Goal: Transaction & Acquisition: Purchase product/service

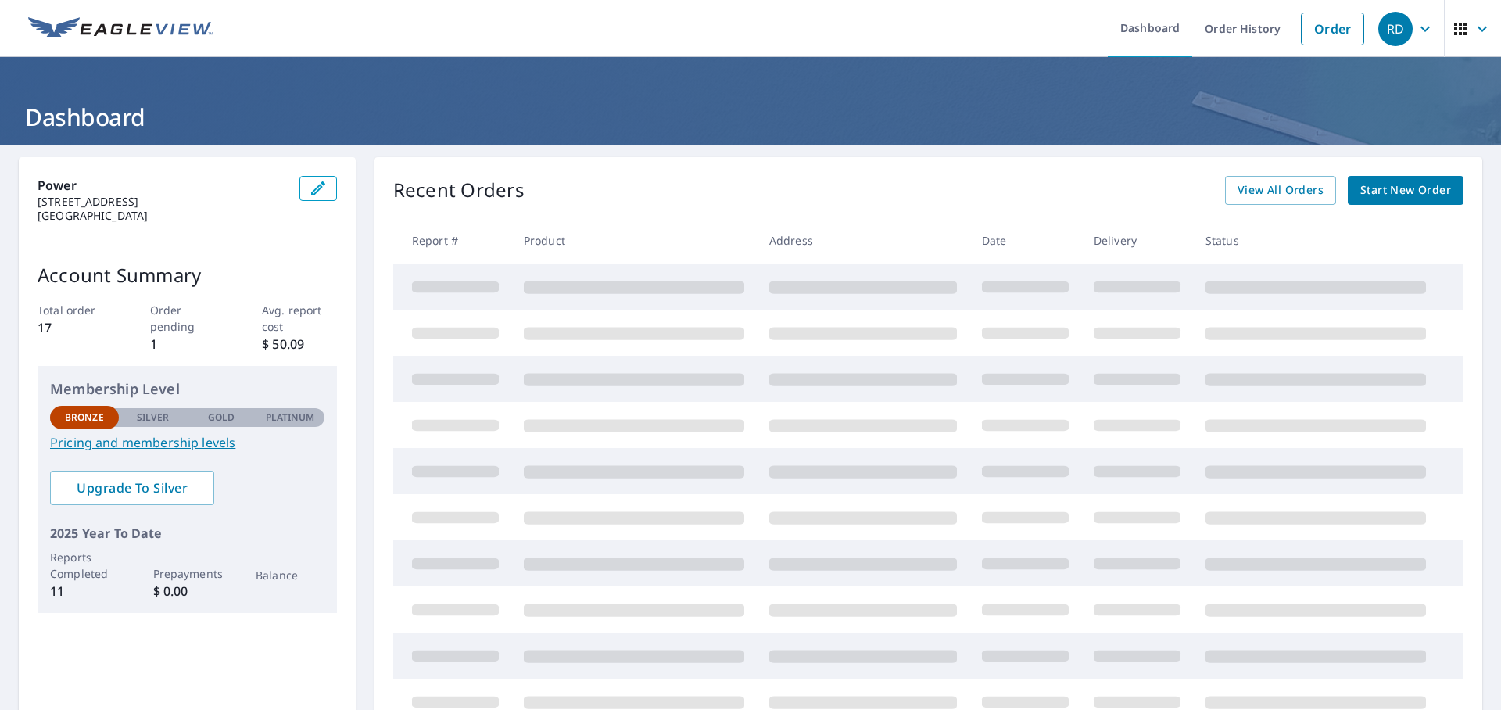
click at [1373, 204] on div "Recent Orders View All Orders Start New Order Report # Product Address Date Del…" at bounding box center [928, 450] width 1108 height 586
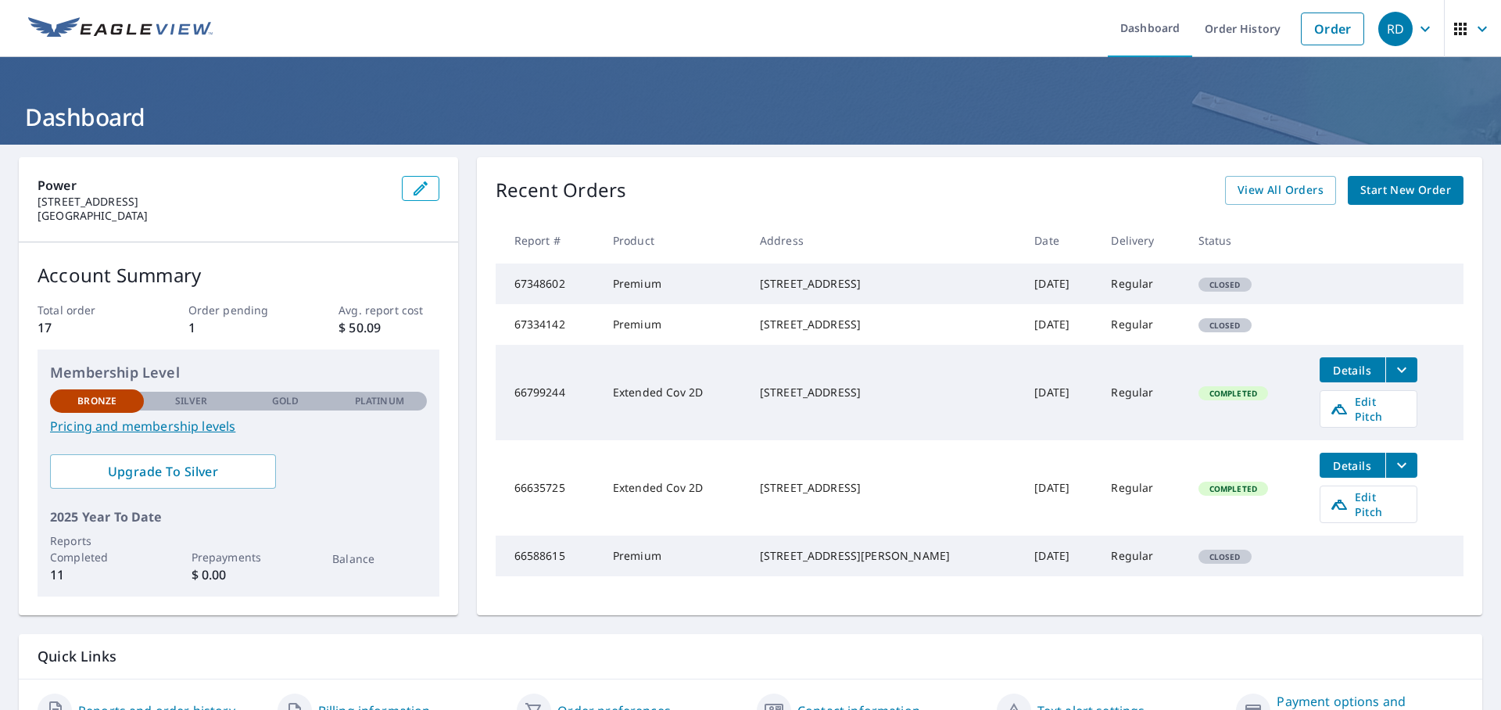
click at [1374, 200] on link "Start New Order" at bounding box center [1406, 190] width 116 height 29
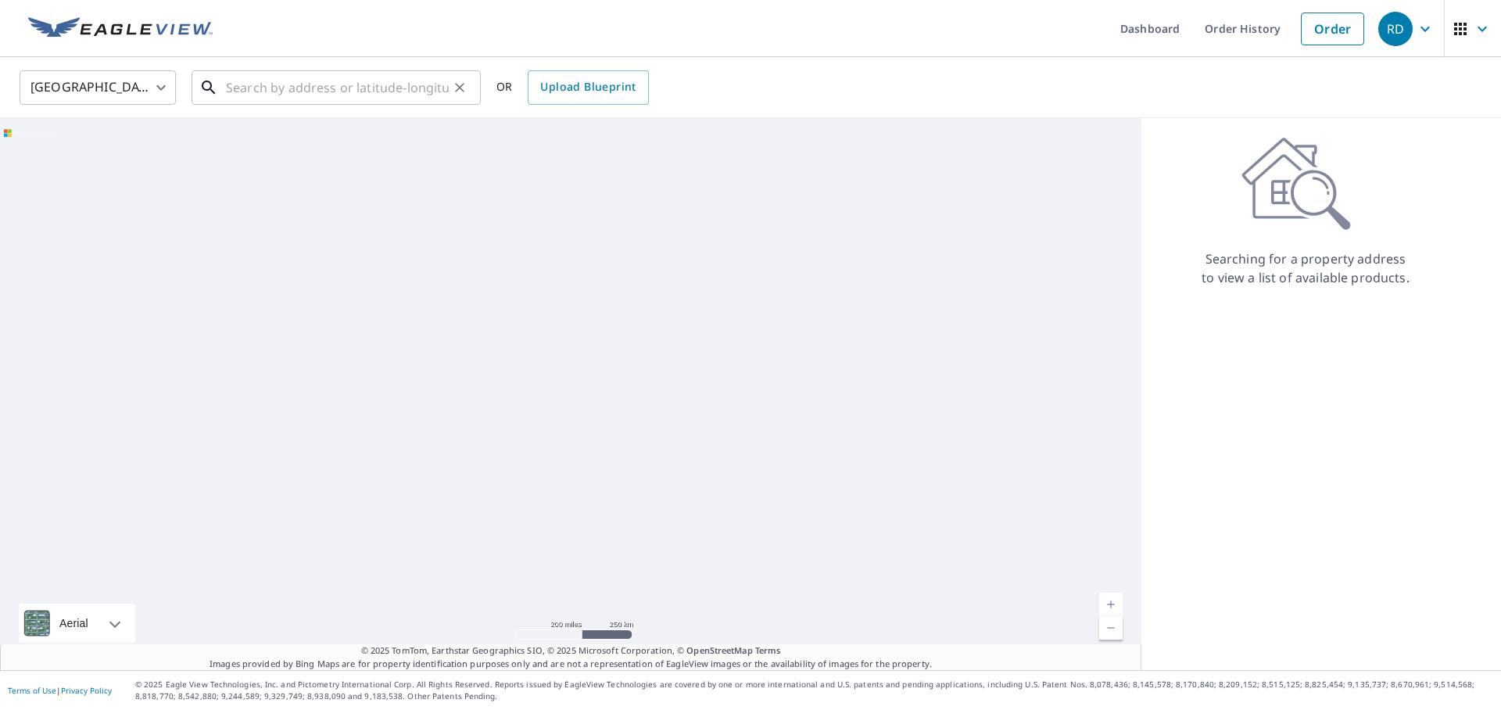
click at [288, 88] on input "text" at bounding box center [337, 88] width 223 height 44
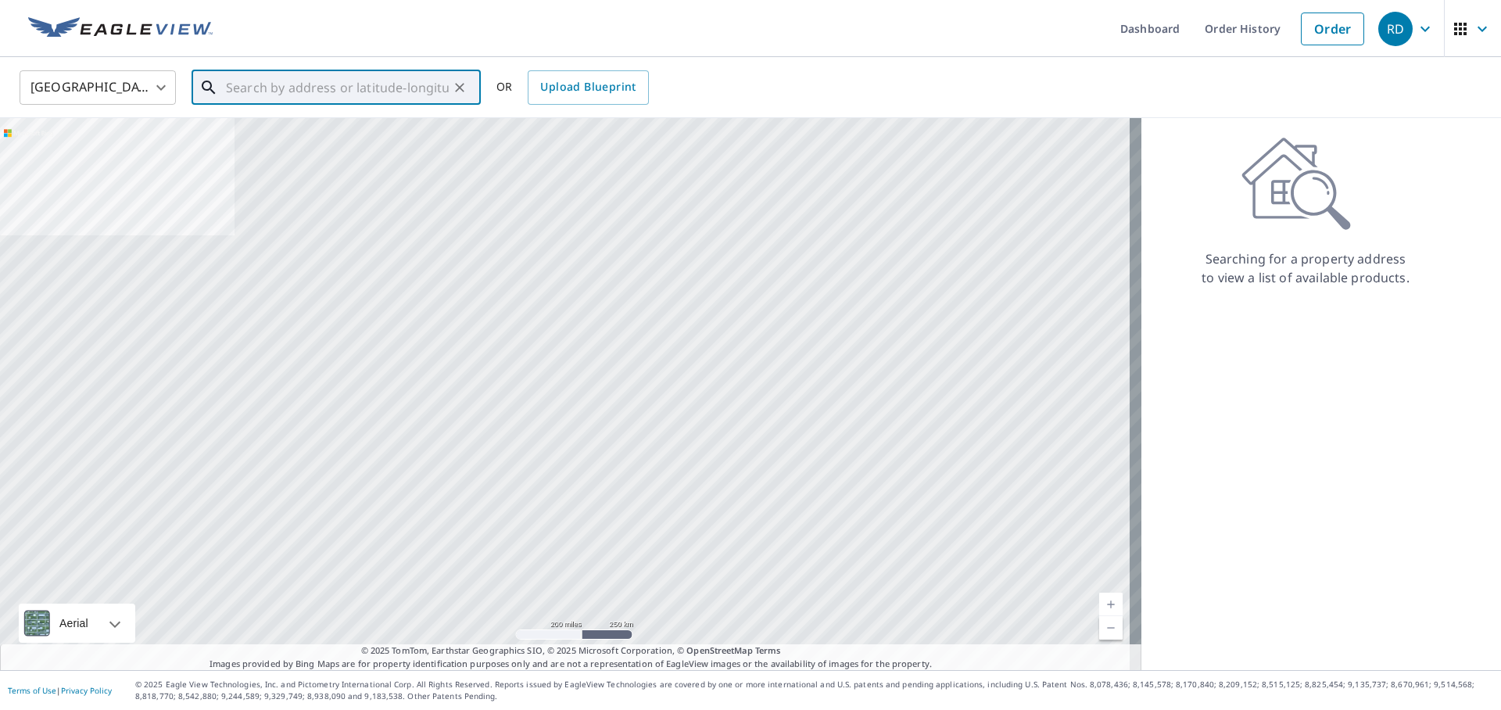
paste input "4211 E 98th Ave Tampa, FL 33617"
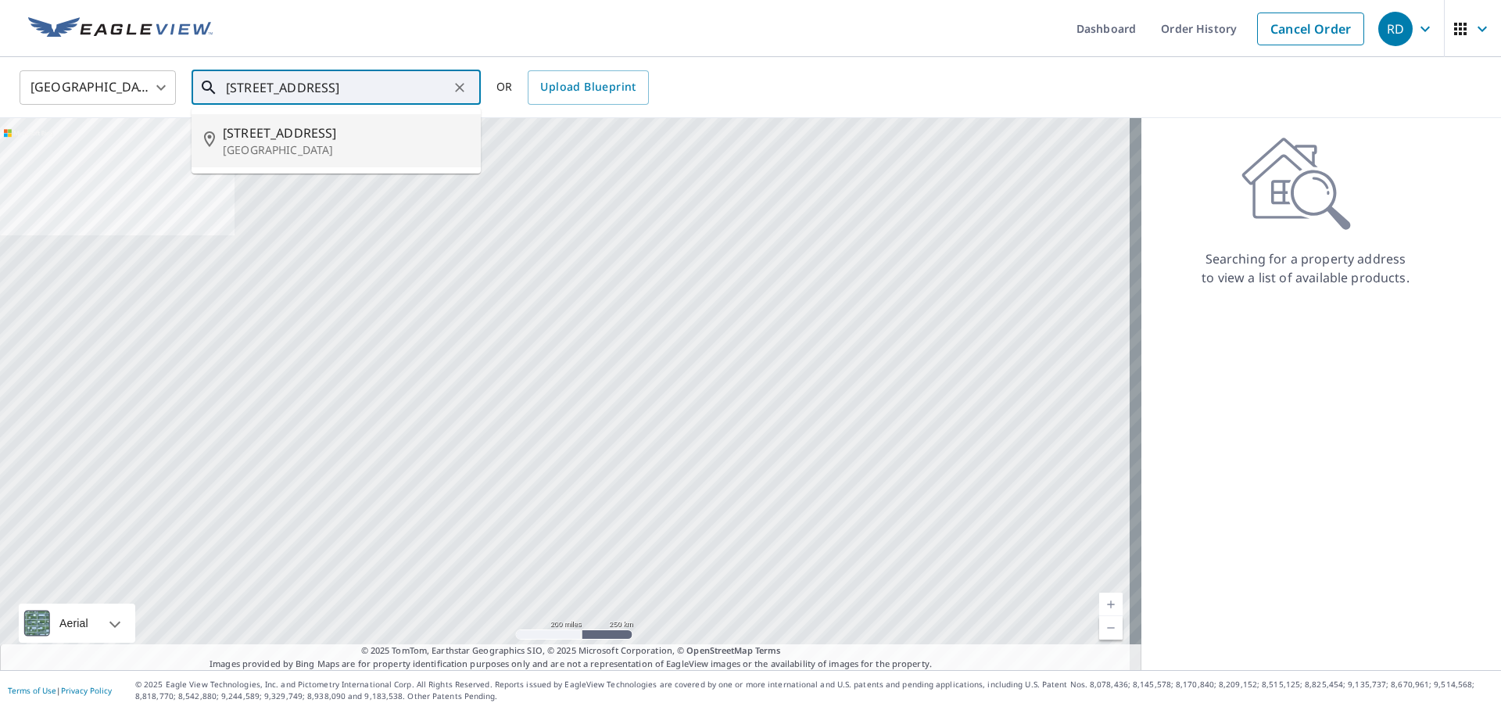
click at [313, 134] on span "4211 E 98th Ave" at bounding box center [345, 132] width 245 height 19
type input "4211 E 98th Ave Tampa, FL 33617"
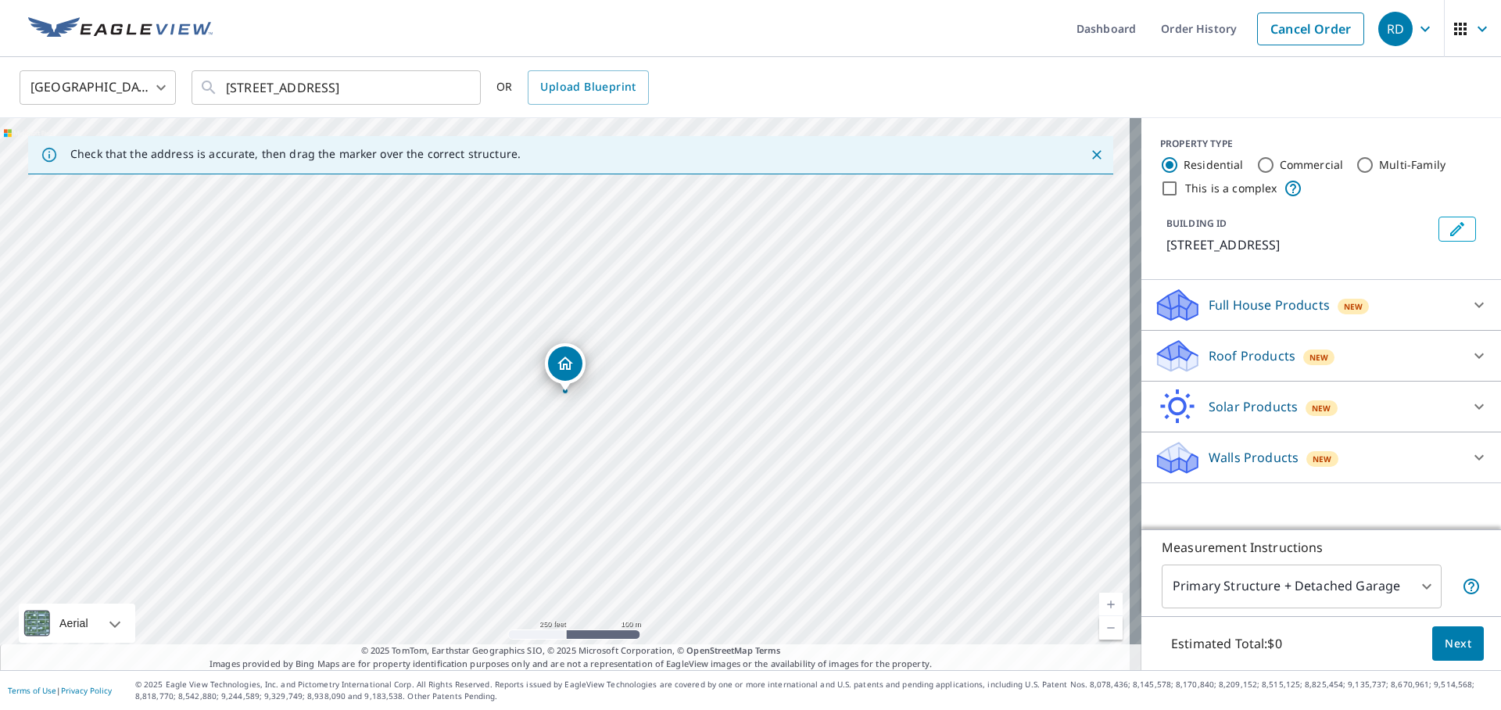
click at [1208, 349] on p "Roof Products" at bounding box center [1251, 355] width 87 height 19
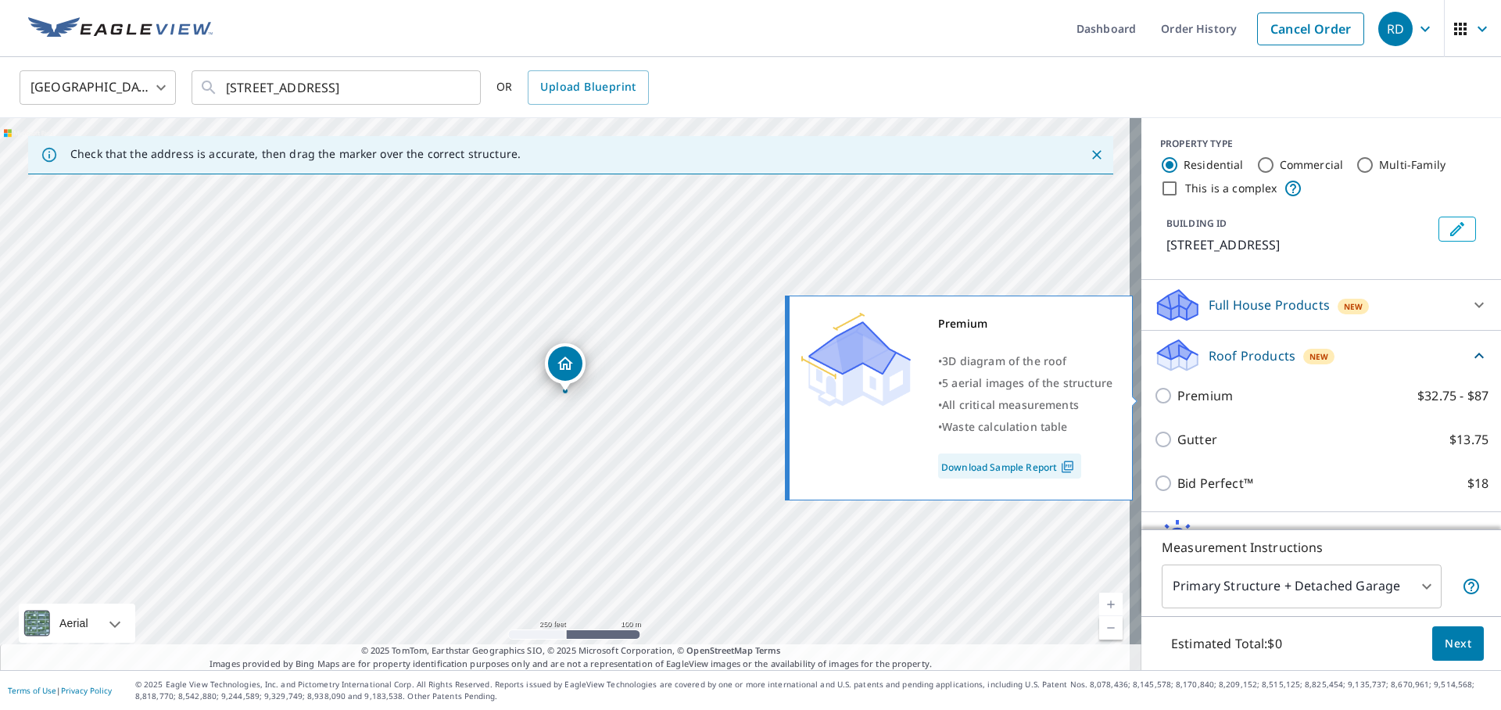
click at [1179, 396] on p "Premium" at bounding box center [1204, 395] width 55 height 19
click at [1177, 396] on input "Premium $32.75 - $87" at bounding box center [1165, 395] width 23 height 19
checkbox input "true"
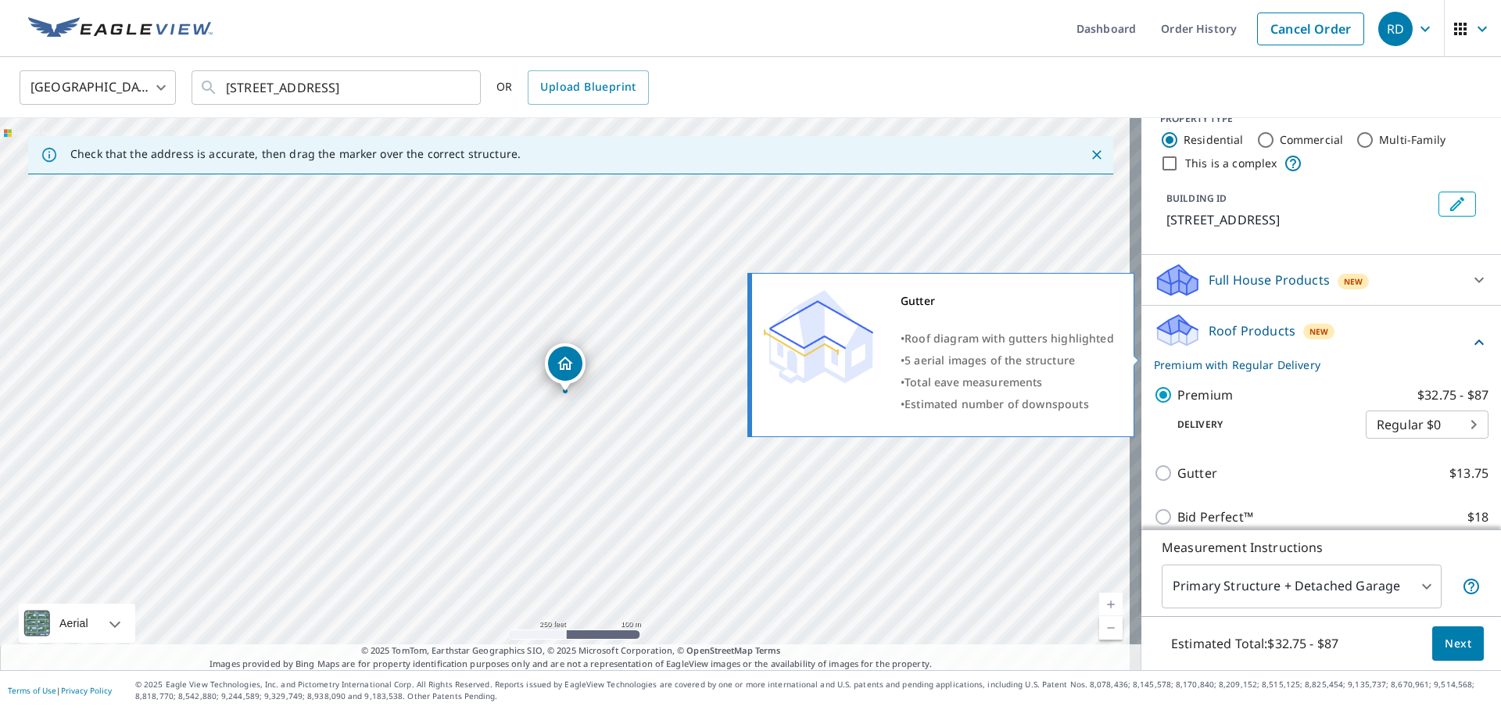
scroll to position [143, 0]
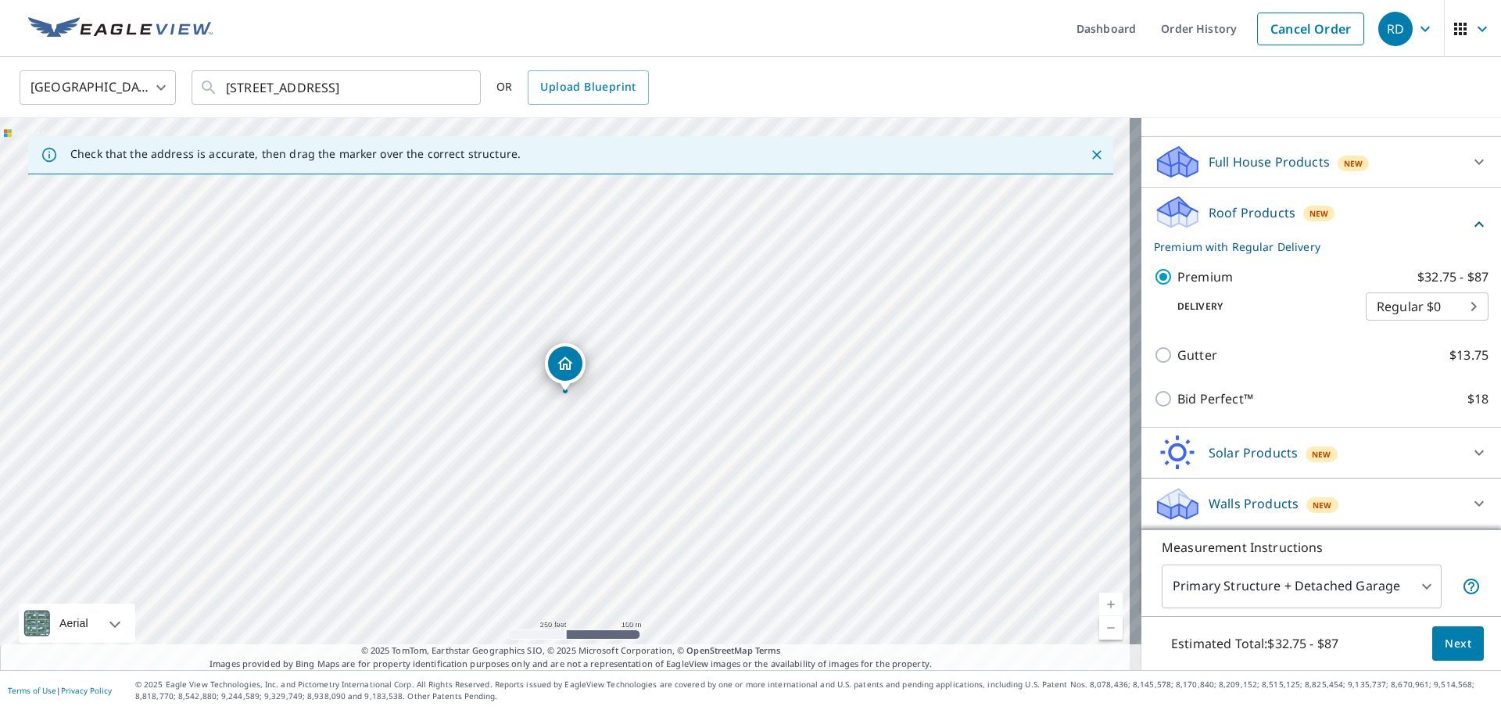
click at [1447, 657] on button "Next" at bounding box center [1458, 643] width 52 height 35
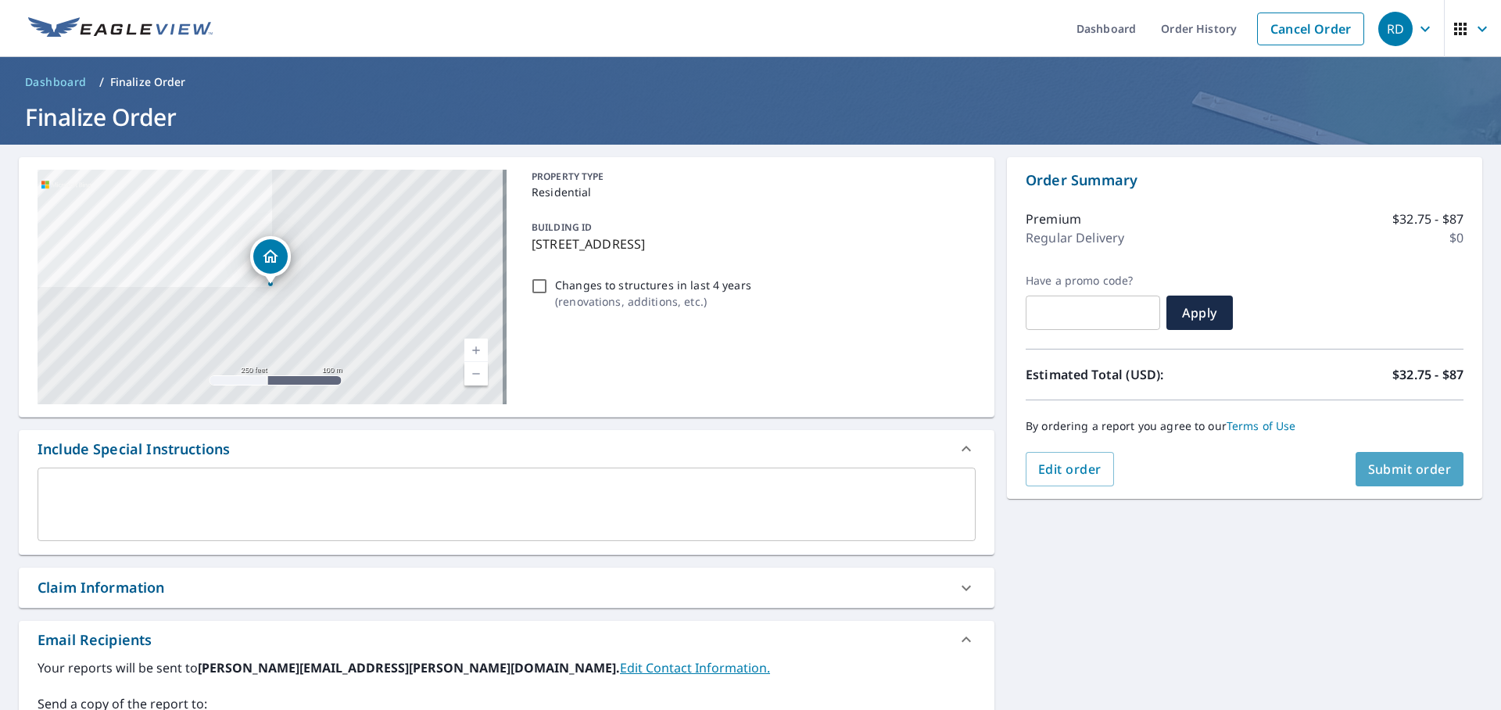
click at [1384, 473] on span "Submit order" at bounding box center [1410, 468] width 84 height 17
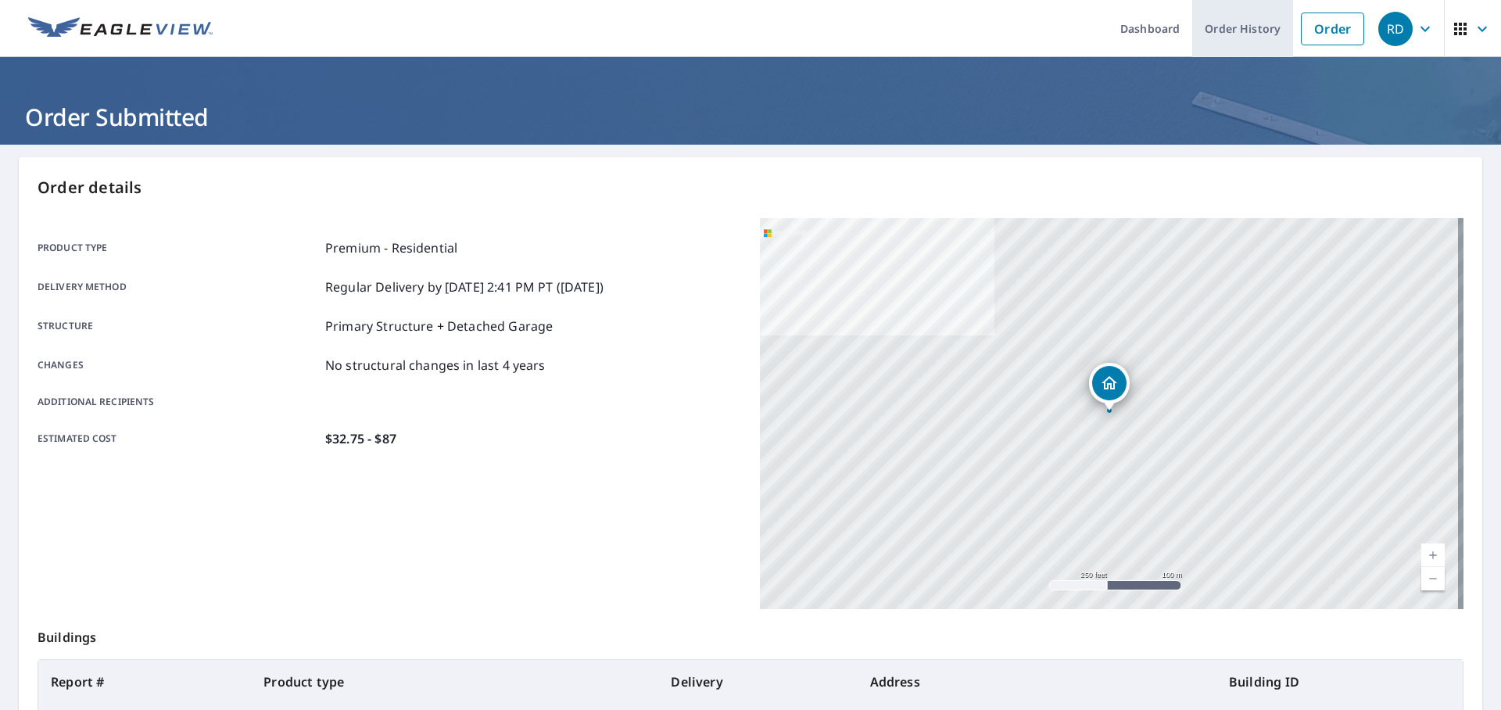
click at [1233, 41] on link "Order History" at bounding box center [1242, 28] width 101 height 57
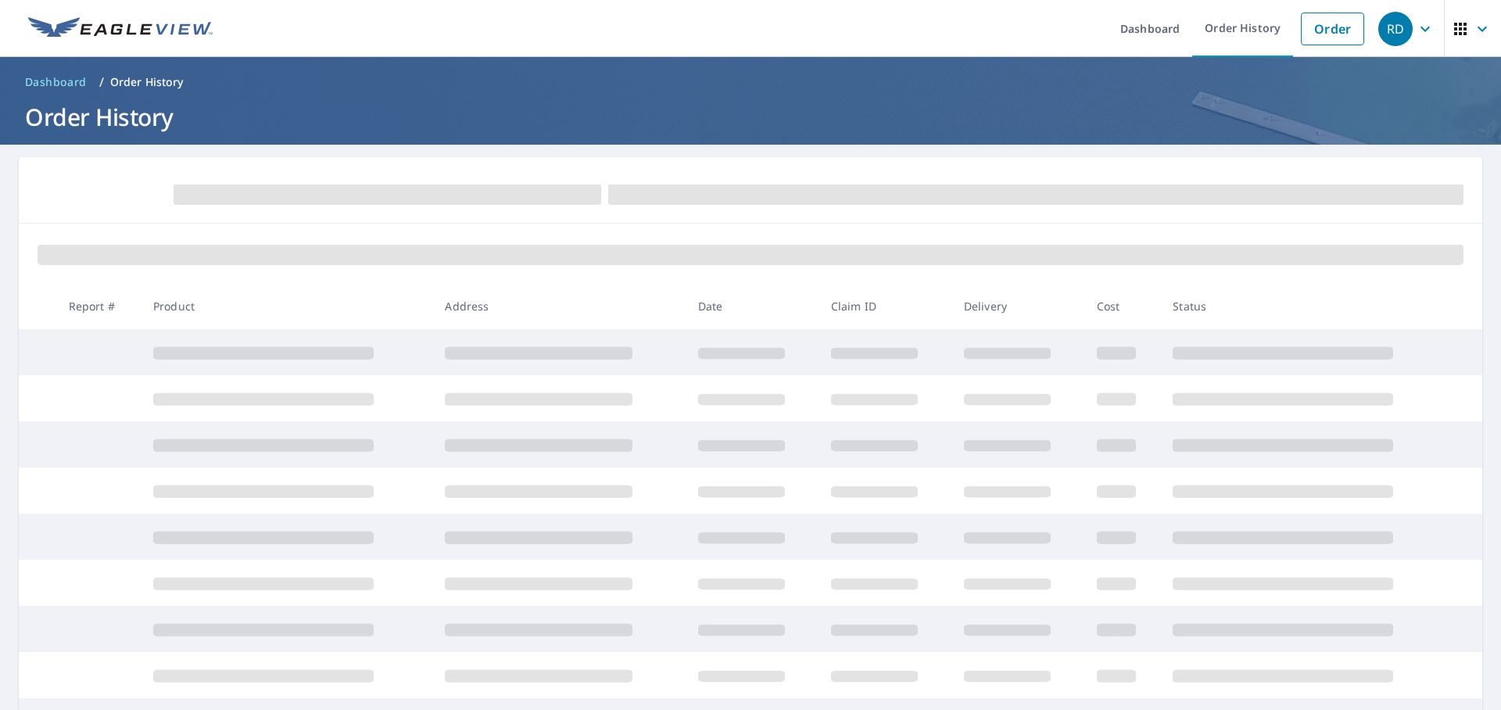
scroll to position [27, 0]
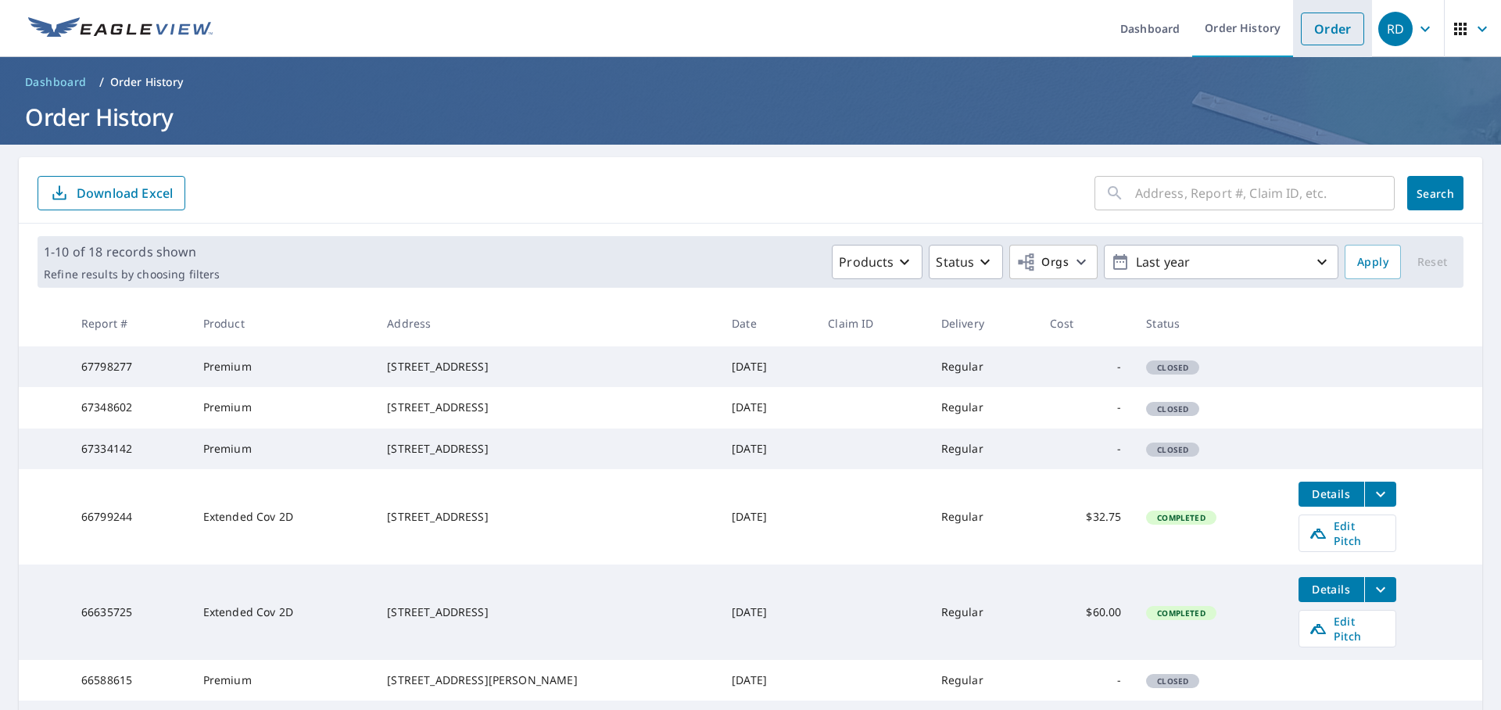
click at [1308, 37] on link "Order" at bounding box center [1332, 29] width 63 height 33
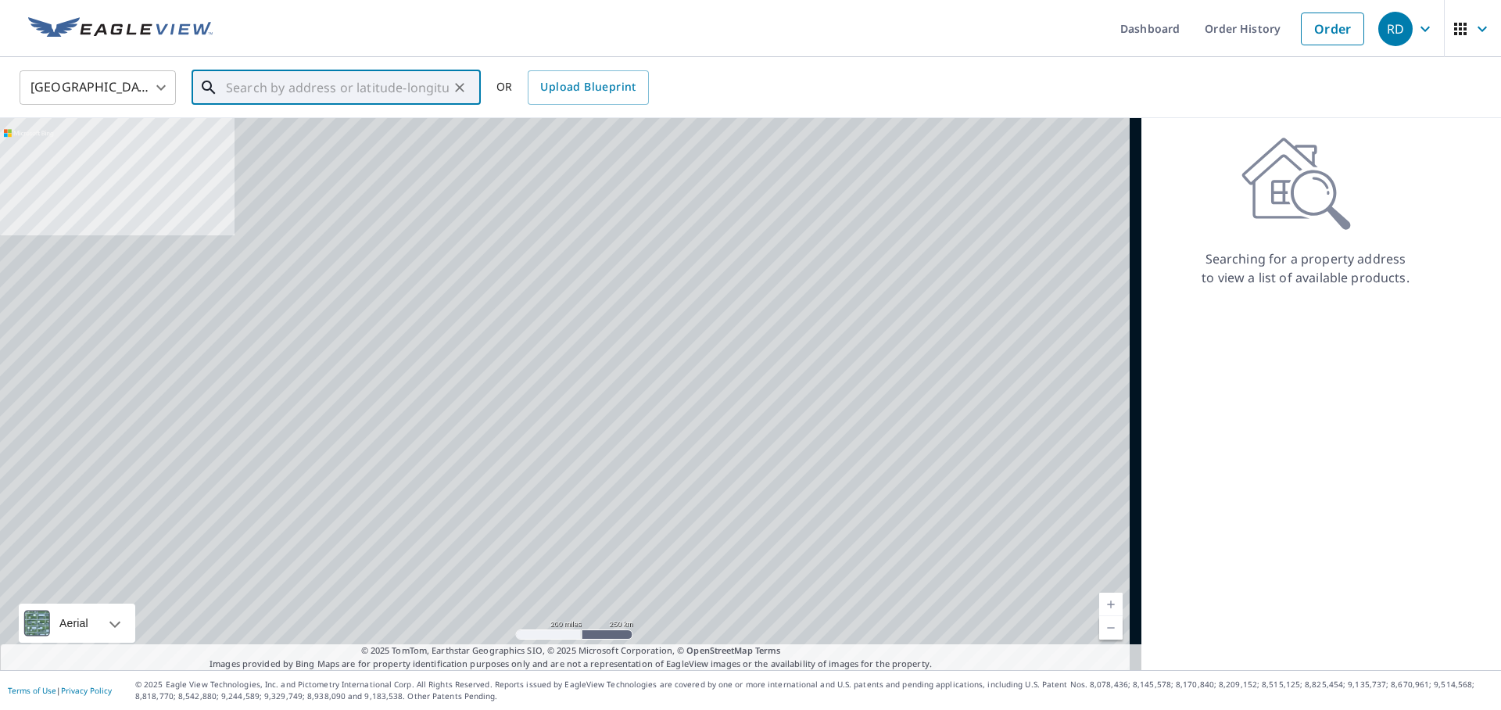
click at [359, 101] on input "text" at bounding box center [337, 88] width 223 height 44
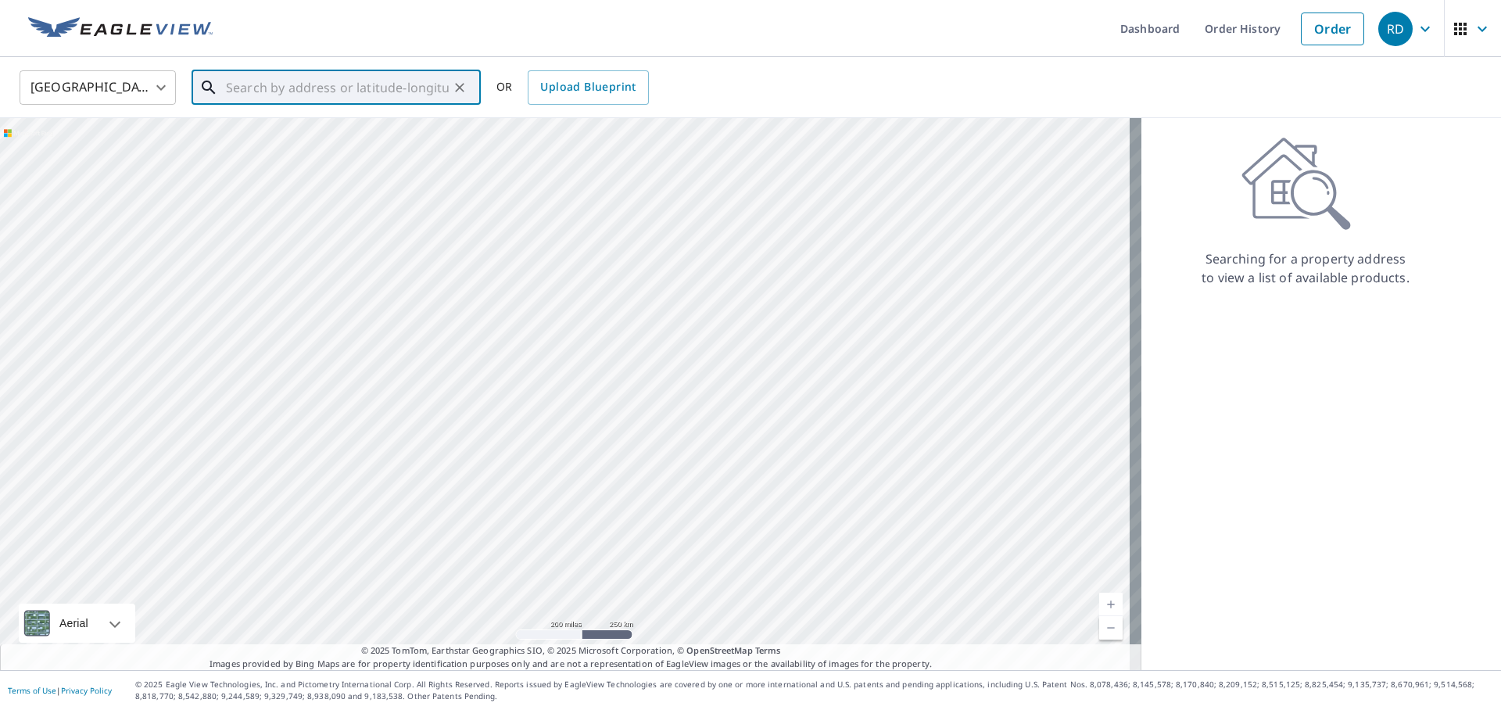
paste input "1208 E Palifox St Tampa, FL 33603"
click at [339, 145] on p "Tampa, FL 33603" at bounding box center [345, 150] width 245 height 16
type input "1208 E Palifox St Tampa, FL 33603"
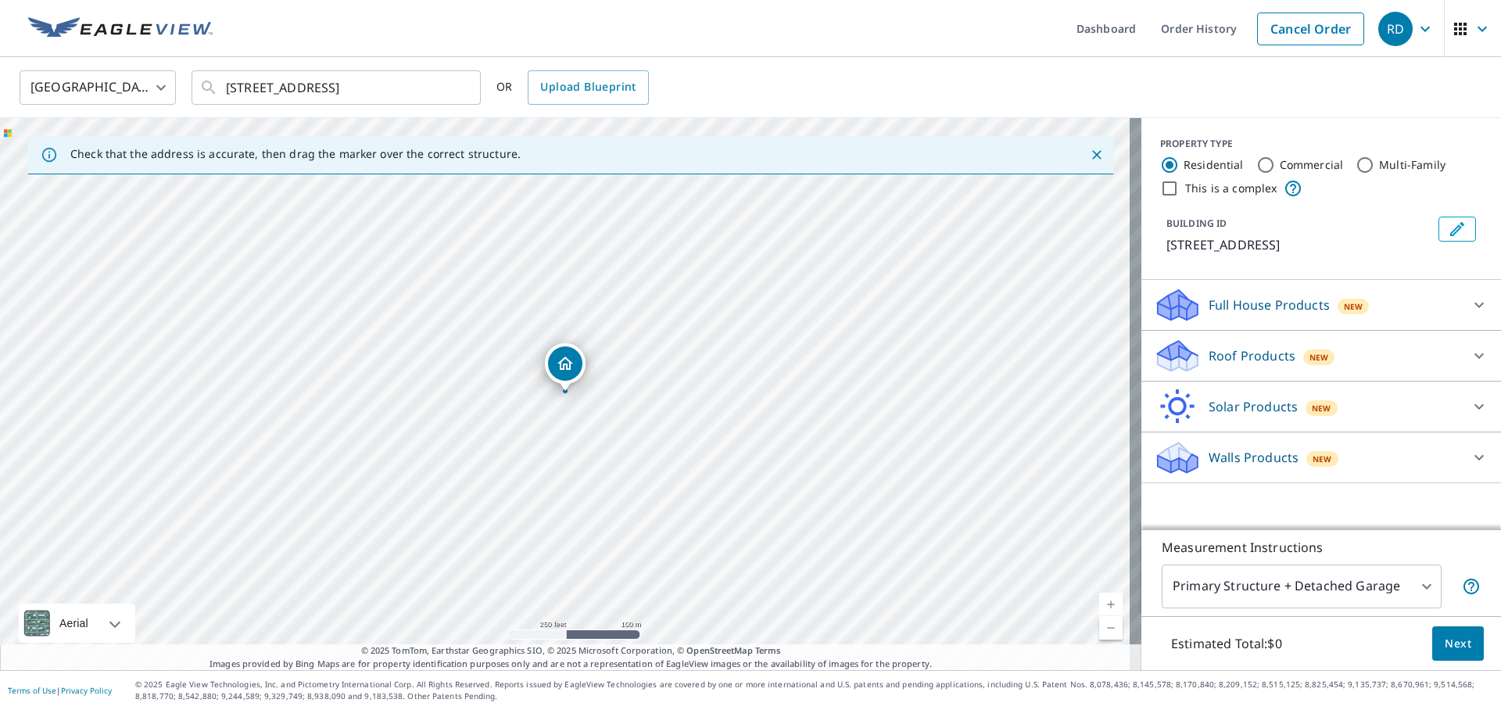
click at [1208, 354] on p "Roof Products" at bounding box center [1251, 355] width 87 height 19
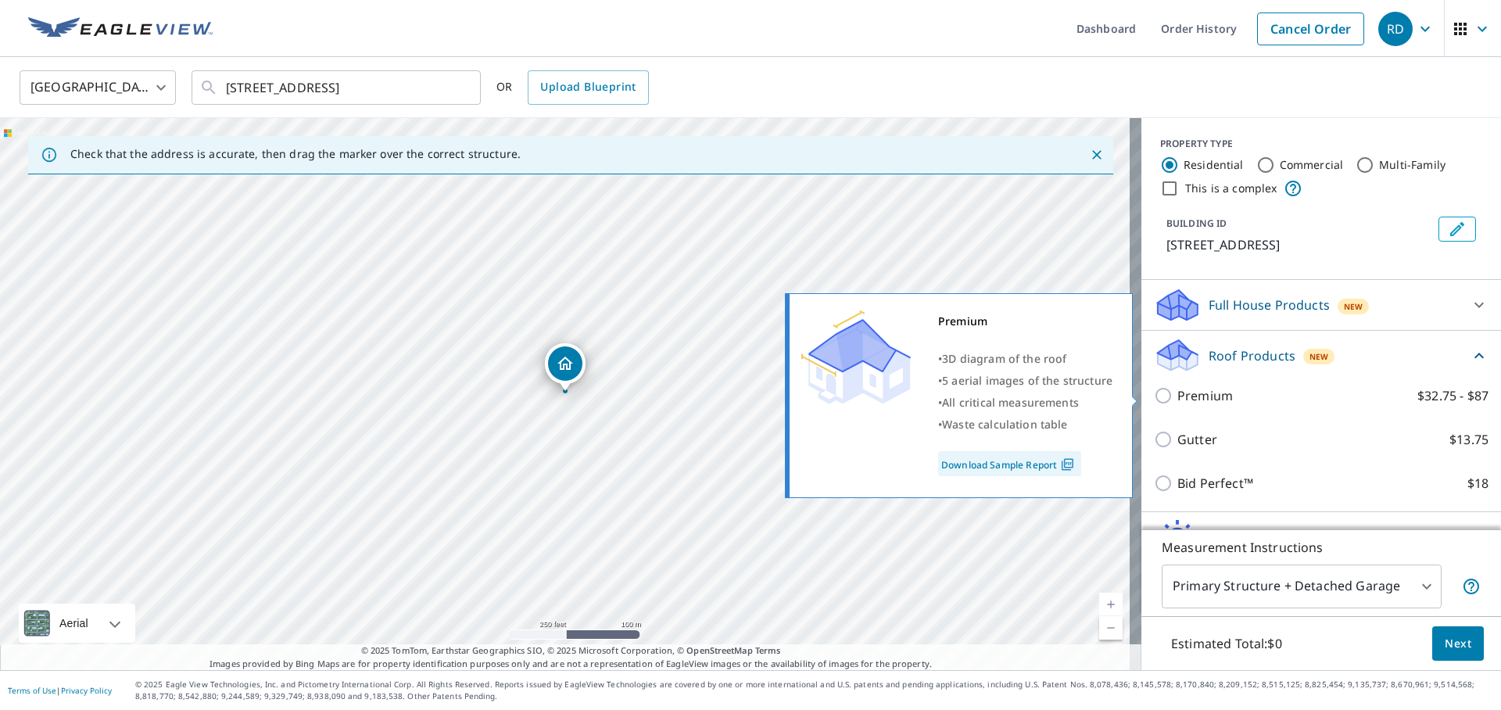
click at [1186, 398] on p "Premium" at bounding box center [1204, 395] width 55 height 19
click at [1177, 398] on input "Premium $32.75 - $87" at bounding box center [1165, 395] width 23 height 19
checkbox input "true"
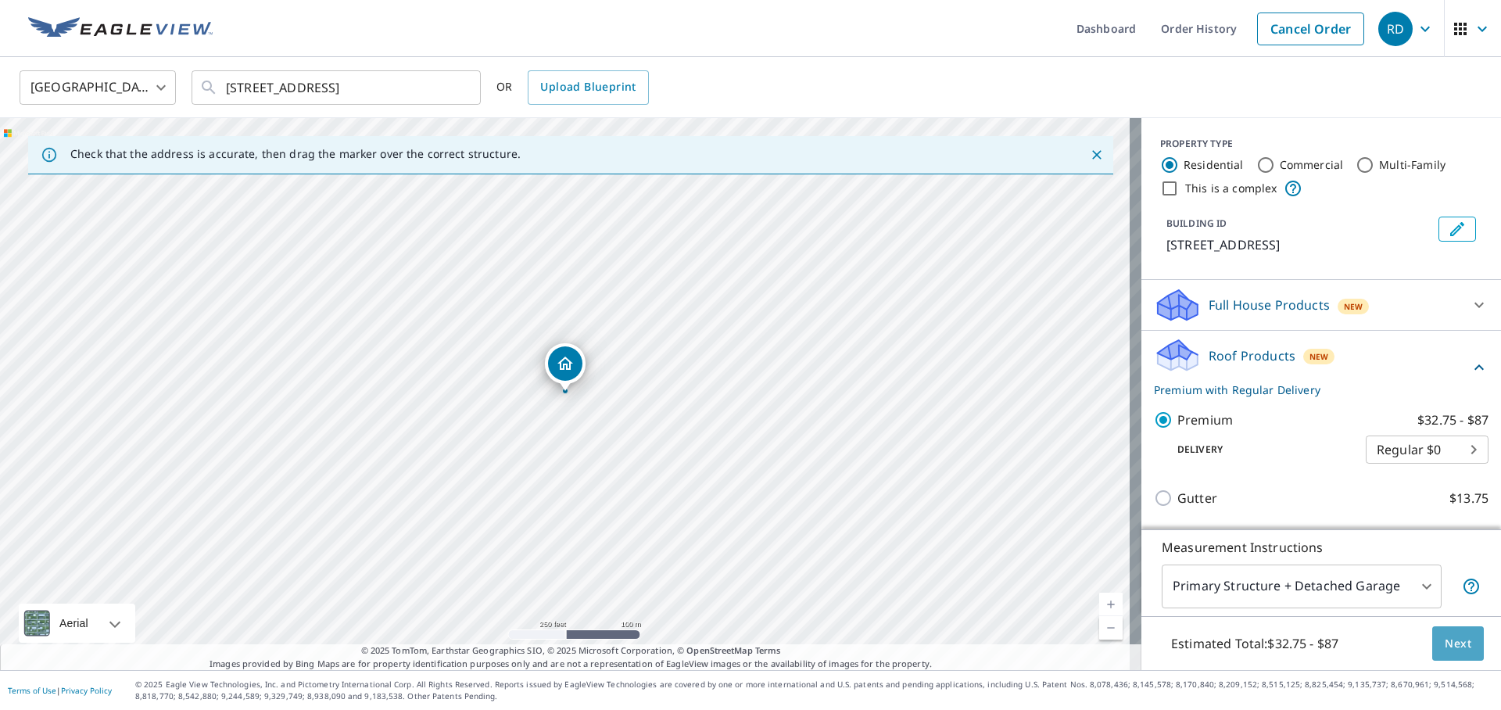
click at [1444, 648] on span "Next" at bounding box center [1457, 644] width 27 height 20
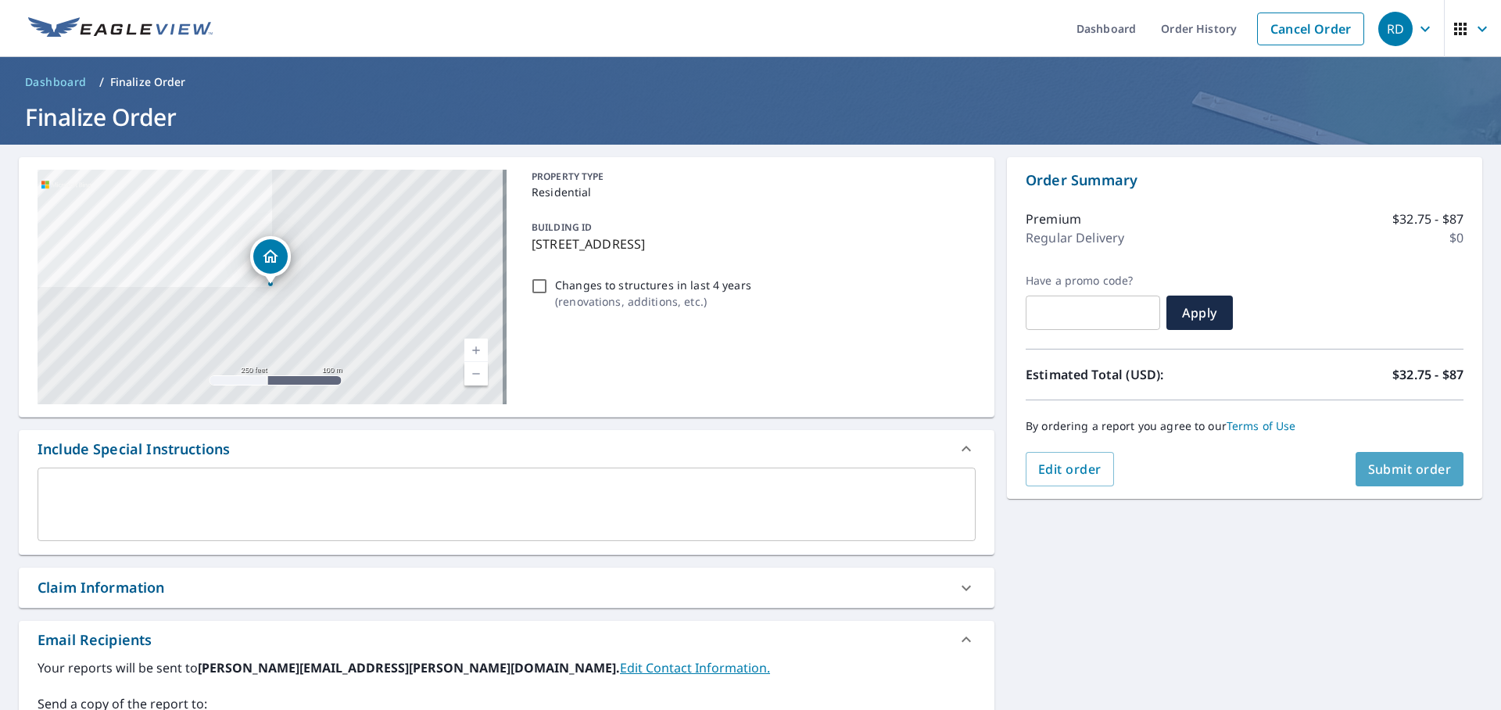
click at [1387, 467] on span "Submit order" at bounding box center [1410, 468] width 84 height 17
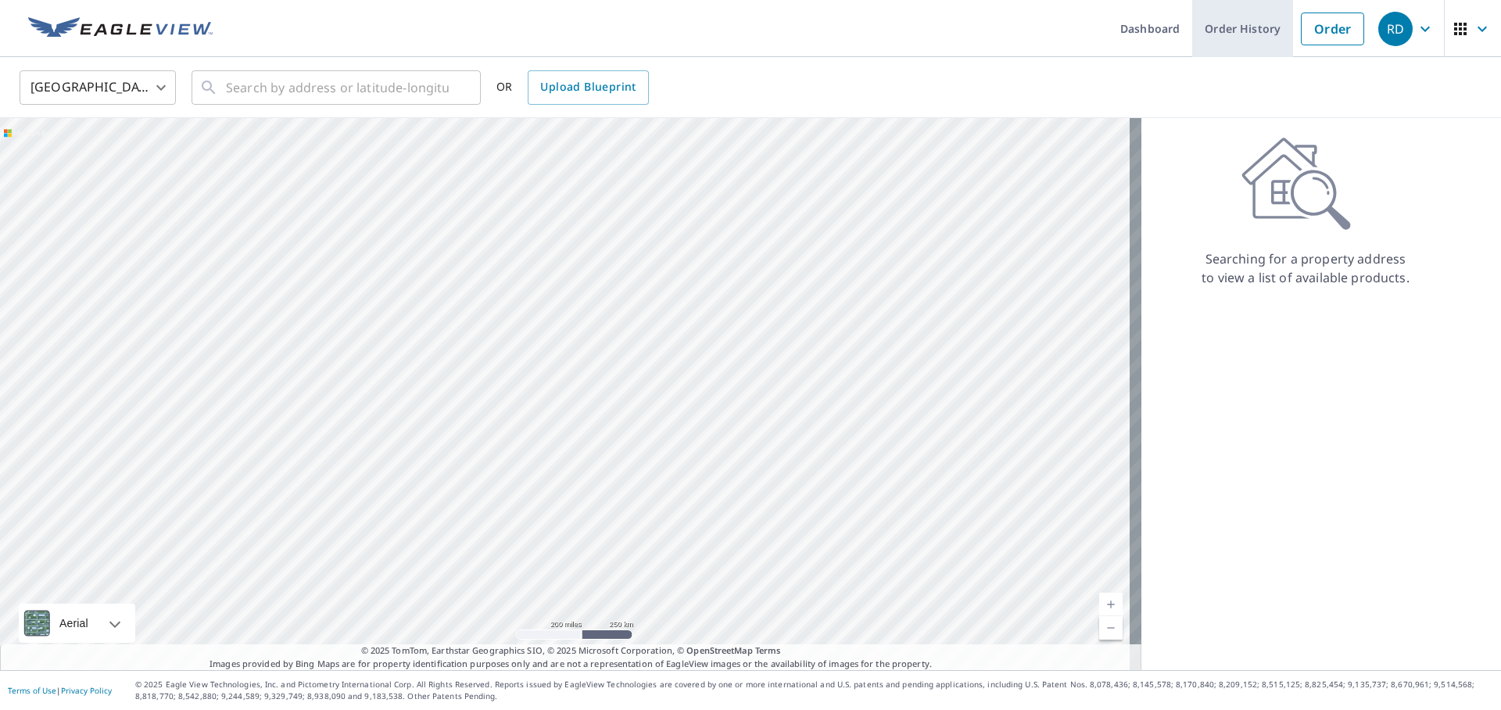
click at [1244, 28] on link "Order History" at bounding box center [1242, 28] width 101 height 57
